Goal: Task Accomplishment & Management: Complete application form

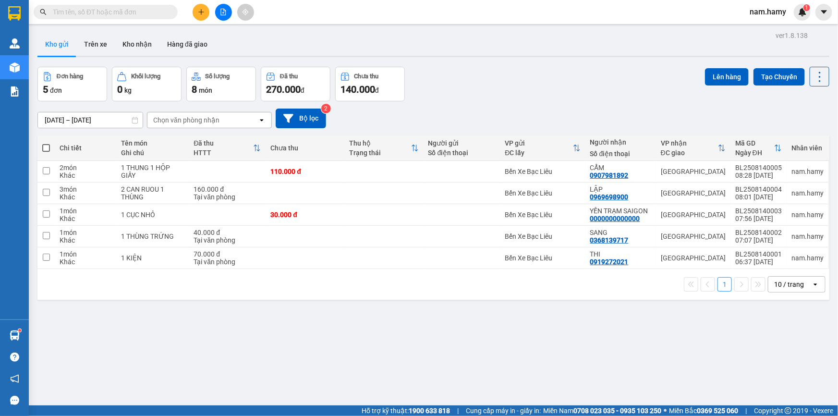
click at [41, 150] on th at bounding box center [45, 147] width 17 height 25
click at [43, 148] on span at bounding box center [46, 148] width 8 height 8
click at [46, 143] on input "checkbox" at bounding box center [46, 143] width 0 height 0
checkbox input "true"
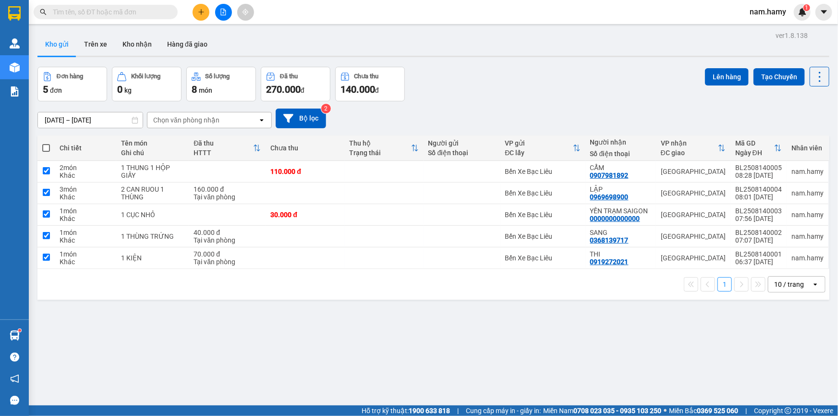
checkbox input "true"
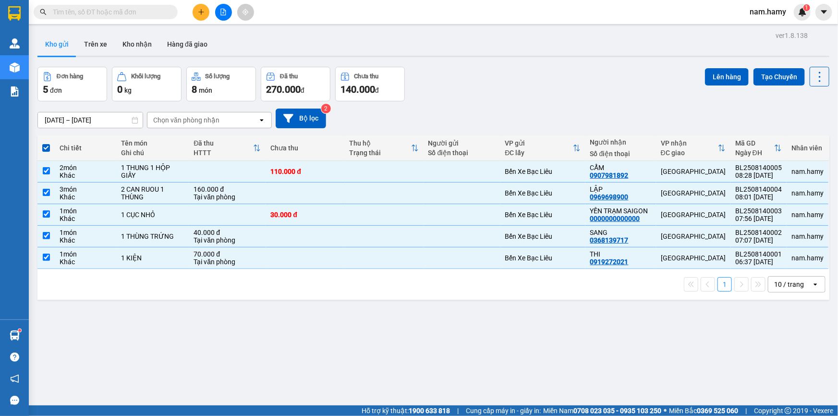
click at [698, 76] on div "Đơn hàng 5 đơn Khối lượng 0 kg Số lượng 8 món Đã thu 270.000 đ Chưa thu 140.000…" at bounding box center [433, 84] width 792 height 35
click at [706, 78] on button "Lên hàng" at bounding box center [727, 76] width 44 height 17
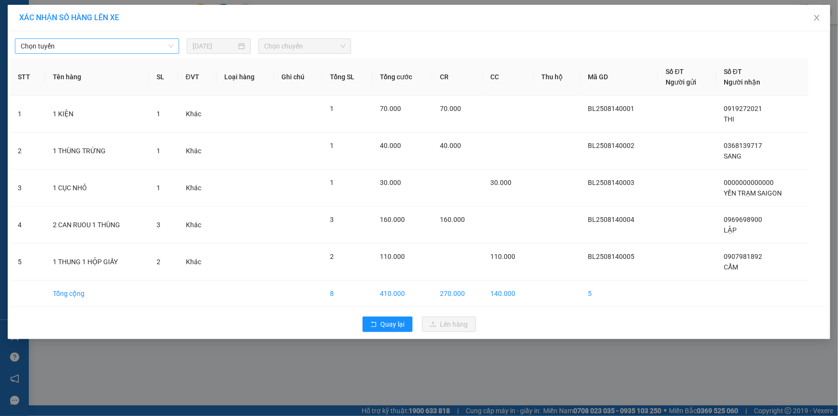
click at [122, 47] on span "Chọn tuyến" at bounding box center [97, 46] width 153 height 14
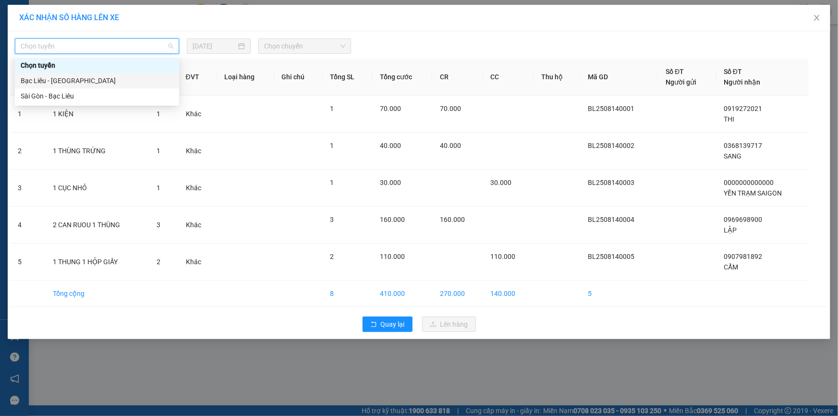
click at [113, 78] on div "Bạc Liêu - [GEOGRAPHIC_DATA]" at bounding box center [97, 80] width 153 height 11
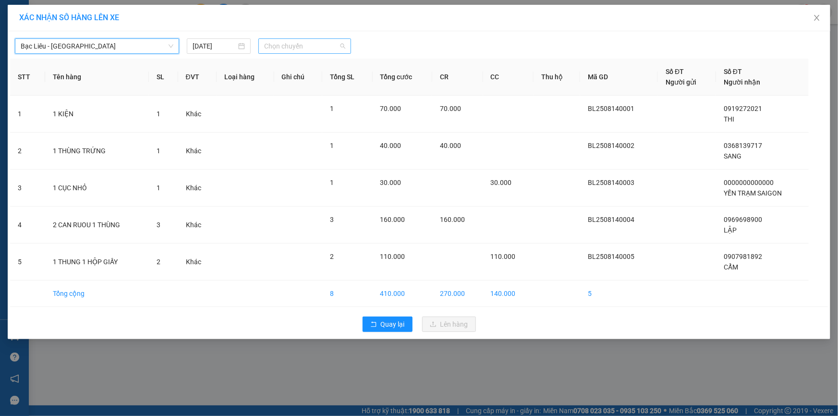
click at [326, 51] on span "Chọn chuyến" at bounding box center [304, 46] width 81 height 14
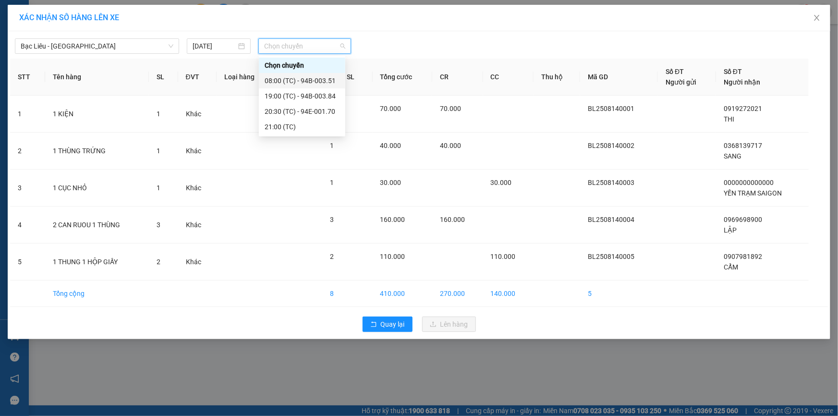
click at [326, 83] on div "08:00 (TC) - 94B-003.51" at bounding box center [302, 80] width 75 height 11
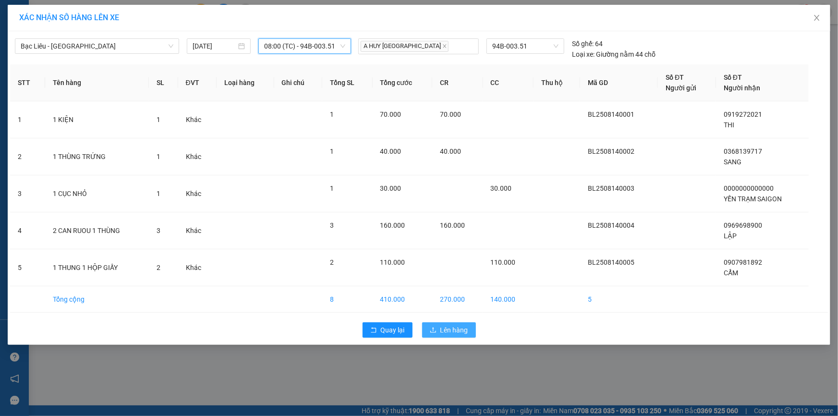
click at [450, 329] on span "Lên hàng" at bounding box center [454, 330] width 28 height 11
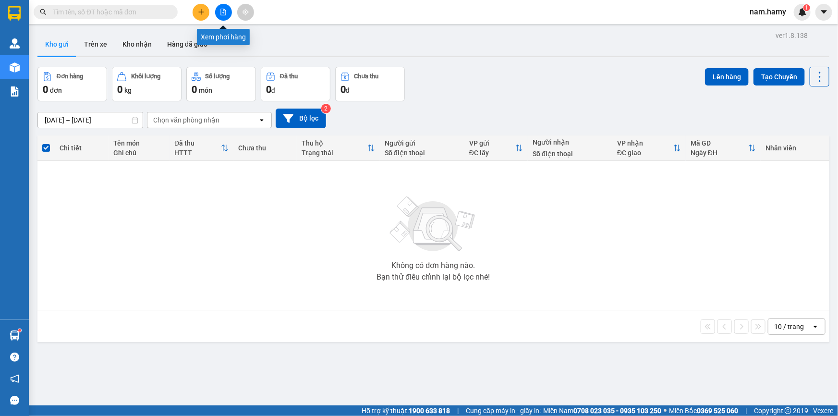
click at [229, 13] on button at bounding box center [223, 12] width 17 height 17
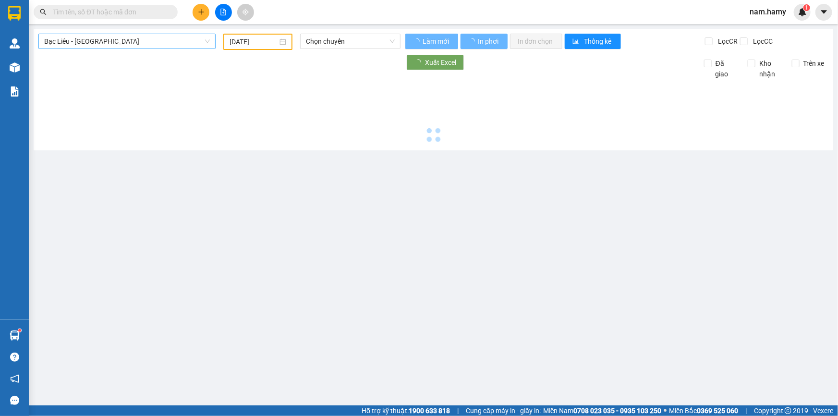
type input "[DATE]"
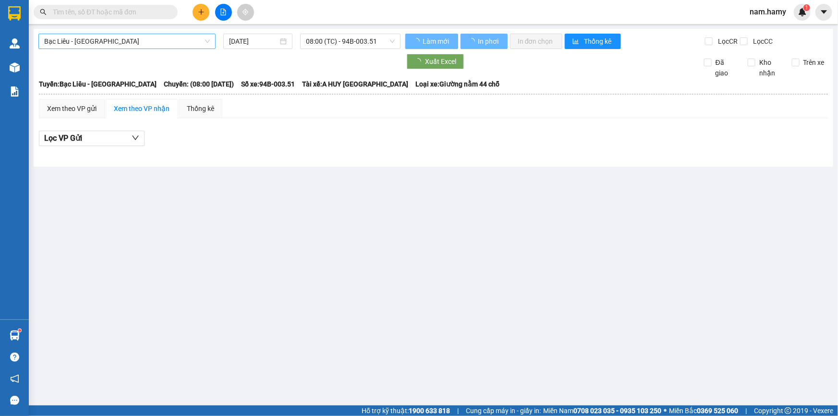
click at [183, 39] on span "Bạc Liêu - [GEOGRAPHIC_DATA]" at bounding box center [127, 41] width 166 height 14
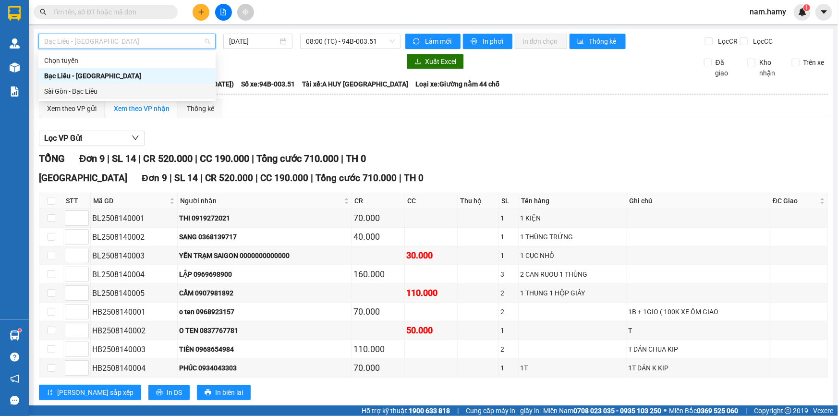
click at [181, 95] on div "Sài Gòn - Bạc Liêu" at bounding box center [127, 91] width 166 height 11
type input "[DATE]"
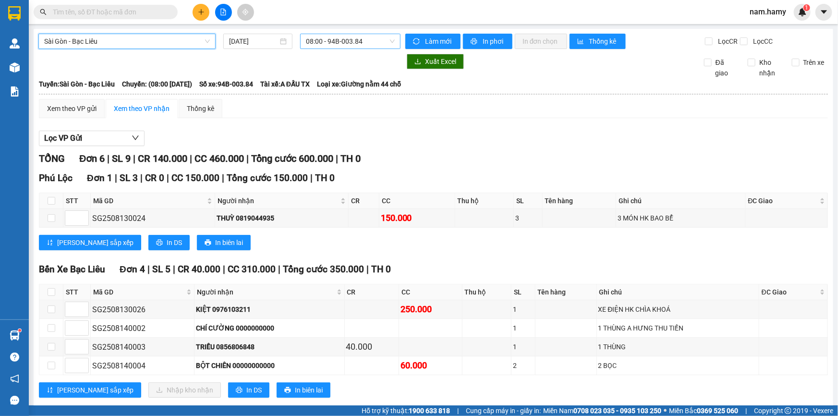
click at [325, 43] on span "08:00 - 94B-003.84" at bounding box center [350, 41] width 89 height 14
click at [510, 145] on div "Lọc VP Gửi" at bounding box center [433, 139] width 789 height 16
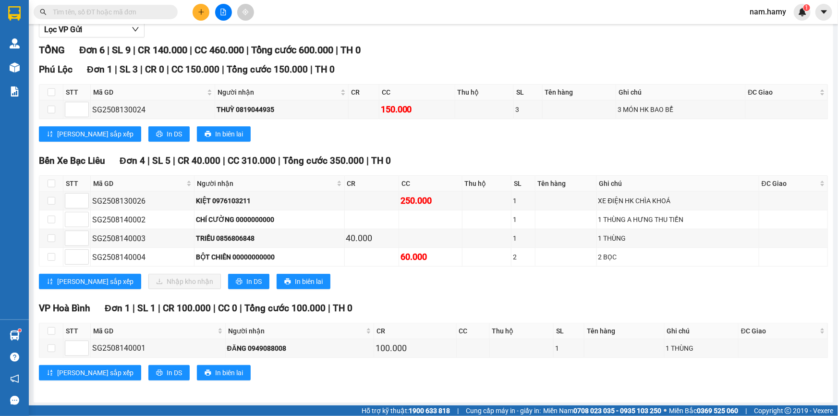
scroll to position [65, 0]
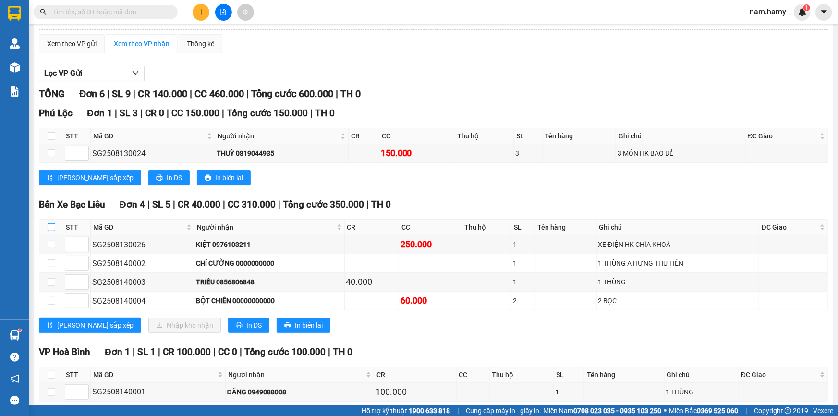
click at [51, 225] on table "STT Mã GD Người nhận CR CC Thu hộ SL Tên hàng Ghi chú ĐC Giao Ký nhận SG2508130…" at bounding box center [433, 264] width 789 height 91
click at [49, 227] on div "TỔNG Đơn 6 | SL 9 | CR 140.000 | CC 460.000 | Tổng cước 600.000 | TH 0 Phú Lộ…" at bounding box center [433, 261] width 789 height 350
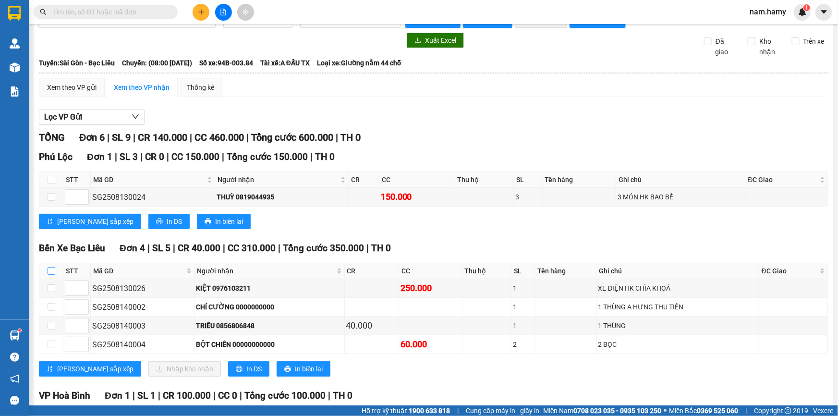
click at [51, 269] on input "checkbox" at bounding box center [52, 271] width 8 height 8
checkbox input "true"
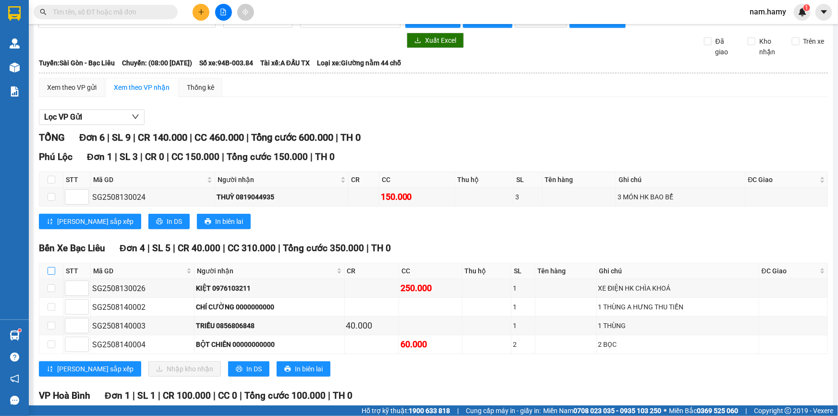
checkbox input "true"
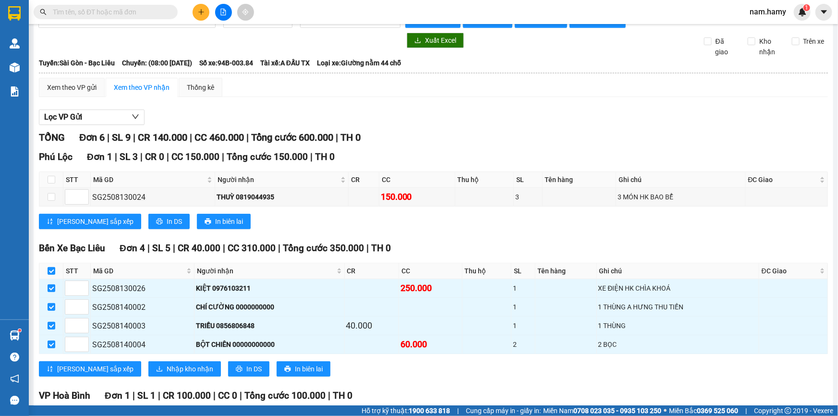
scroll to position [0, 0]
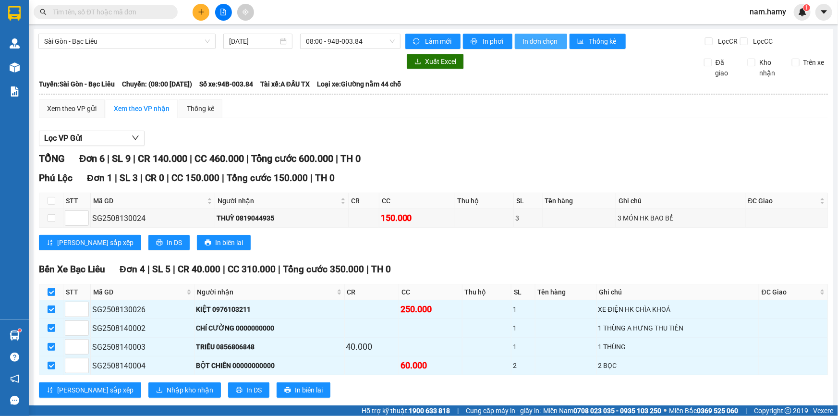
click at [525, 37] on span "In đơn chọn" at bounding box center [541, 41] width 37 height 11
click at [202, 13] on icon "plus" at bounding box center [201, 12] width 7 height 7
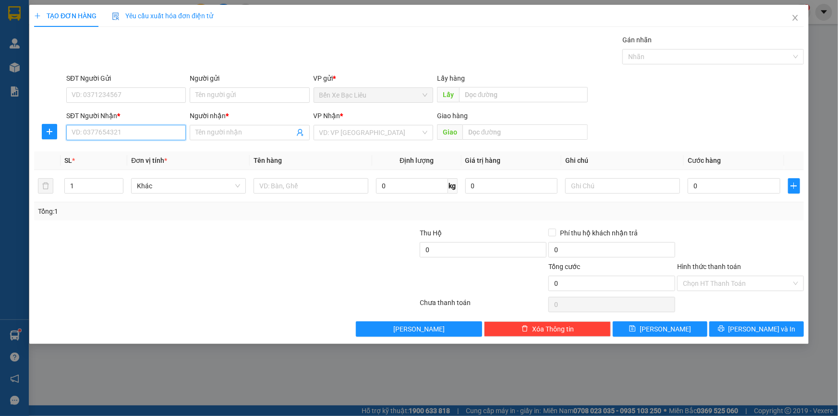
click at [163, 132] on input "SĐT Người Nhận *" at bounding box center [126, 132] width 120 height 15
click at [160, 150] on div "0906514157 - TÚ" at bounding box center [126, 151] width 108 height 11
type input "0906514157"
type input "TÚ"
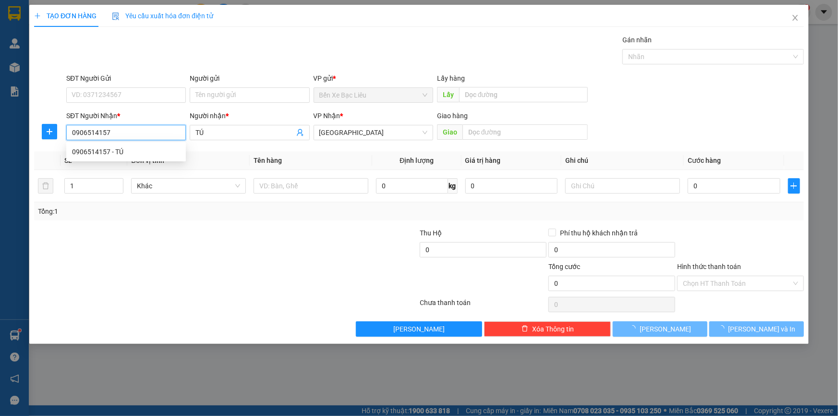
type input "60.000"
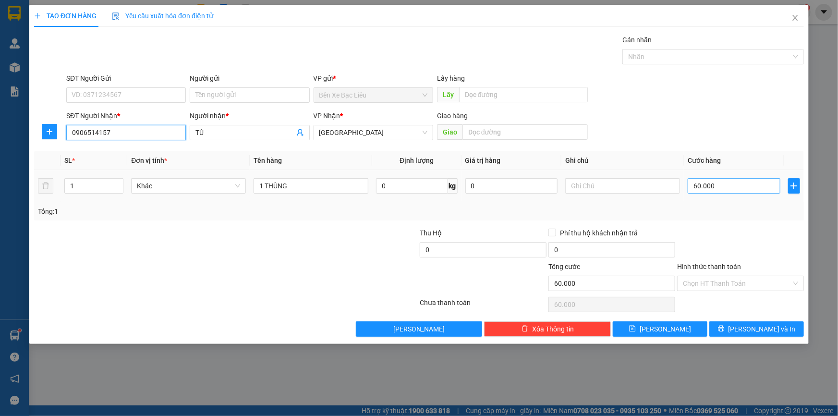
type input "0906514157"
click at [749, 189] on input "60.000" at bounding box center [734, 185] width 93 height 15
type input "0"
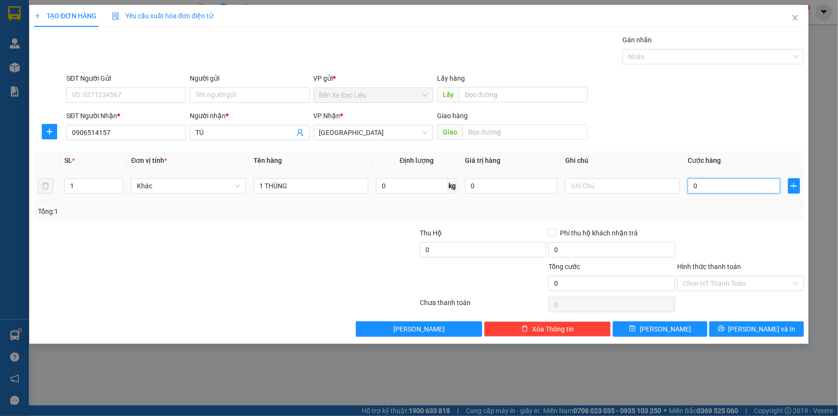
click at [692, 183] on input "0" at bounding box center [734, 185] width 93 height 15
type input "60"
type input "60.000"
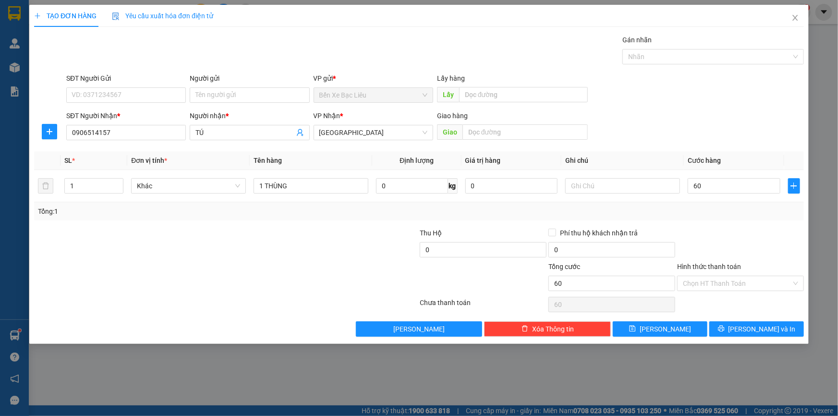
type input "60.000"
click at [714, 221] on div "Transit Pickup Surcharge Ids Transit Deliver Surcharge Ids Transit Deliver Surc…" at bounding box center [419, 186] width 770 height 302
click at [744, 281] on input "Hình thức thanh toán" at bounding box center [737, 283] width 109 height 14
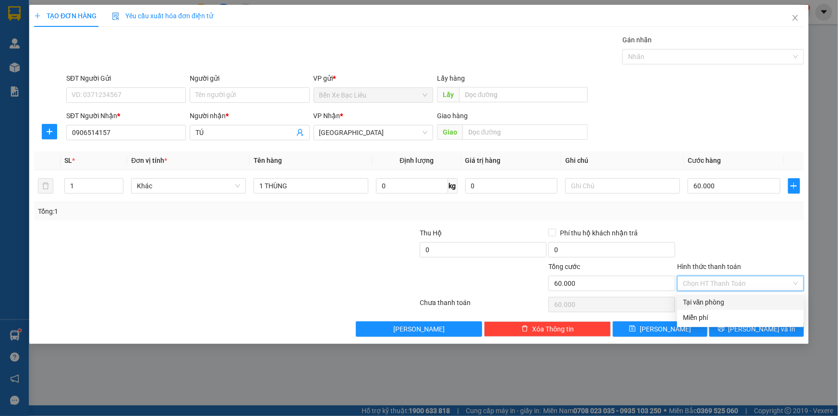
click at [749, 298] on div "Tại văn phòng" at bounding box center [740, 302] width 115 height 11
type input "0"
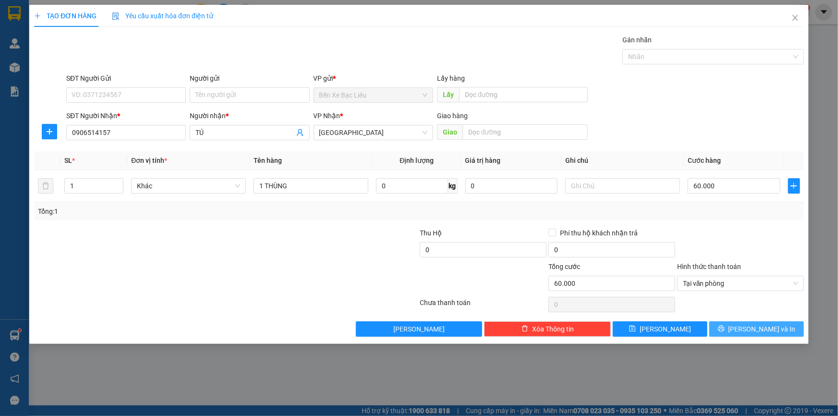
click at [754, 329] on span "[PERSON_NAME] và In" at bounding box center [762, 329] width 67 height 11
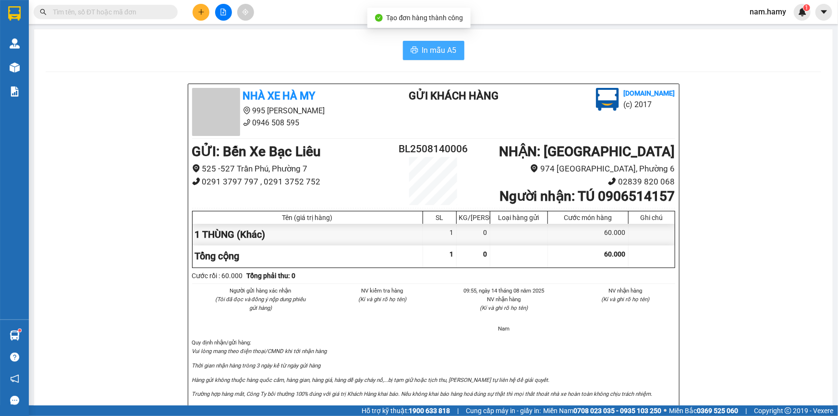
click at [427, 43] on button "In mẫu A5" at bounding box center [433, 50] width 61 height 19
